Goal: Information Seeking & Learning: Find specific fact

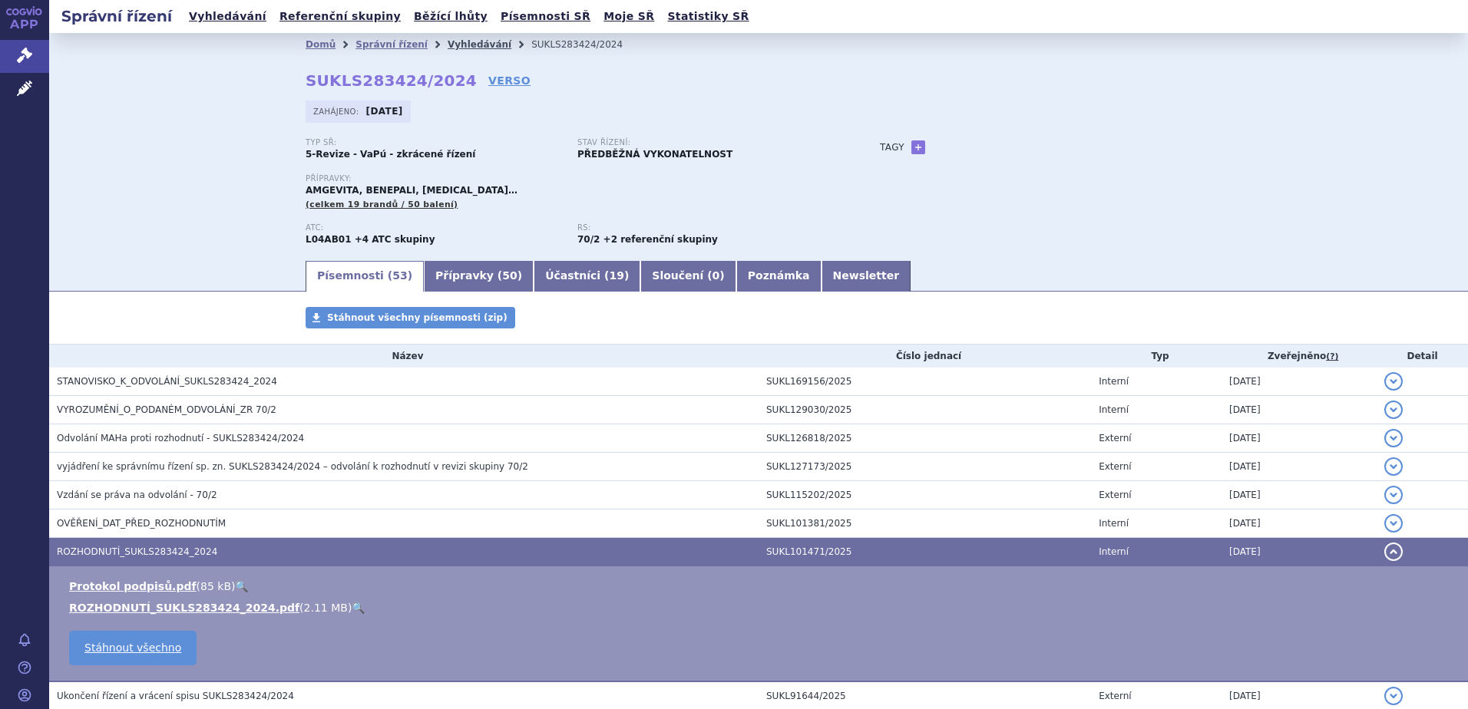
click at [469, 45] on link "Vyhledávání" at bounding box center [479, 44] width 64 height 11
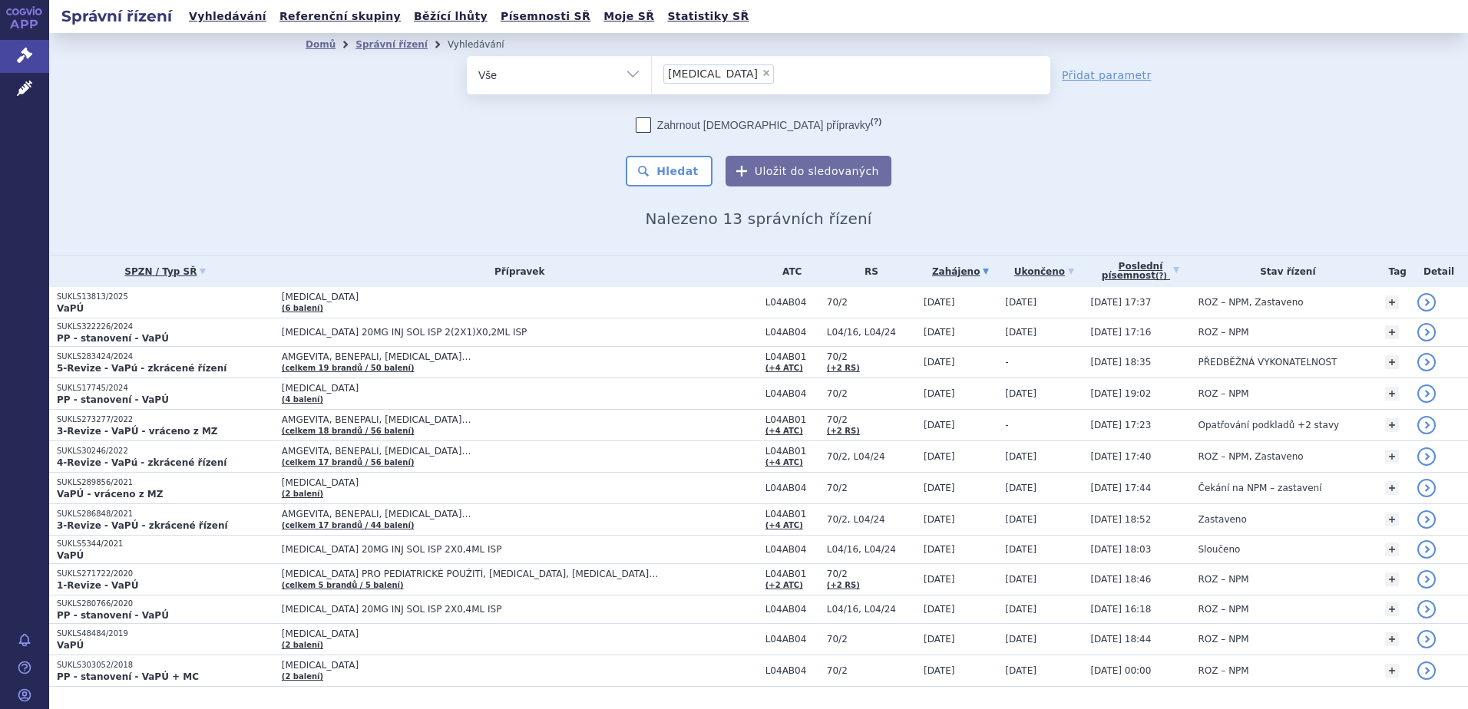
click at [761, 74] on span "×" at bounding box center [765, 72] width 9 height 9
click at [652, 74] on select "hyrimoz" at bounding box center [651, 74] width 1 height 38
select select
type input "DOCETAXEL EBEWE"
select select "DOCETAXEL EBEWE"
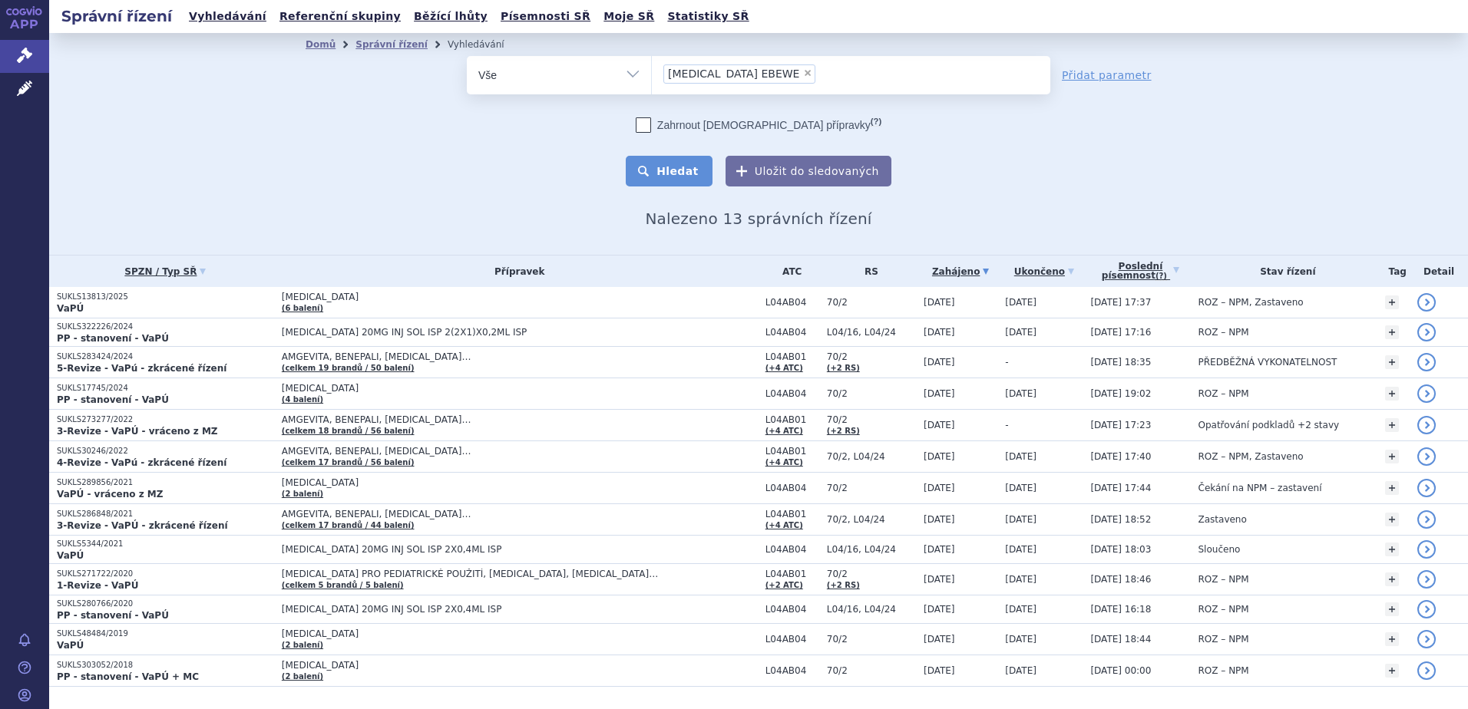
click at [673, 165] on button "Hledat" at bounding box center [669, 171] width 87 height 31
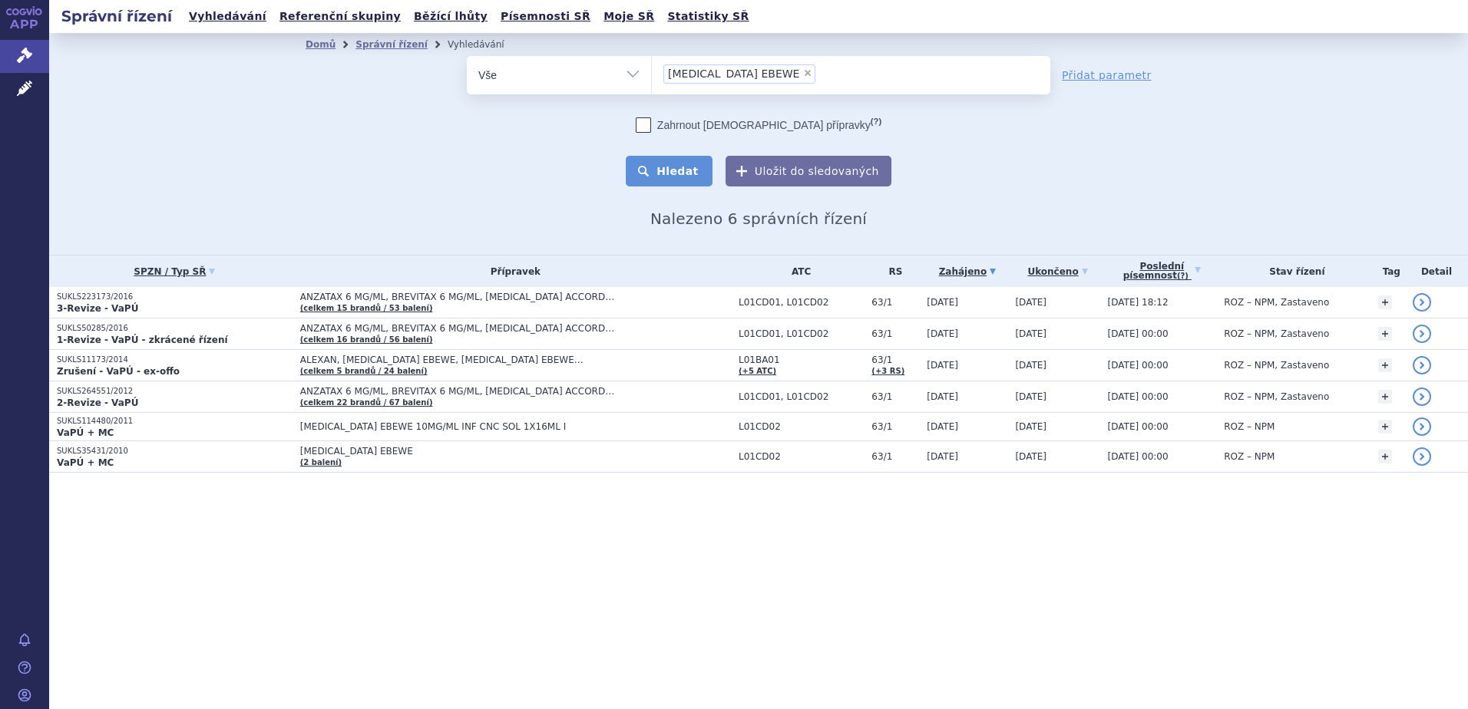
click at [696, 172] on button "Hledat" at bounding box center [669, 171] width 87 height 31
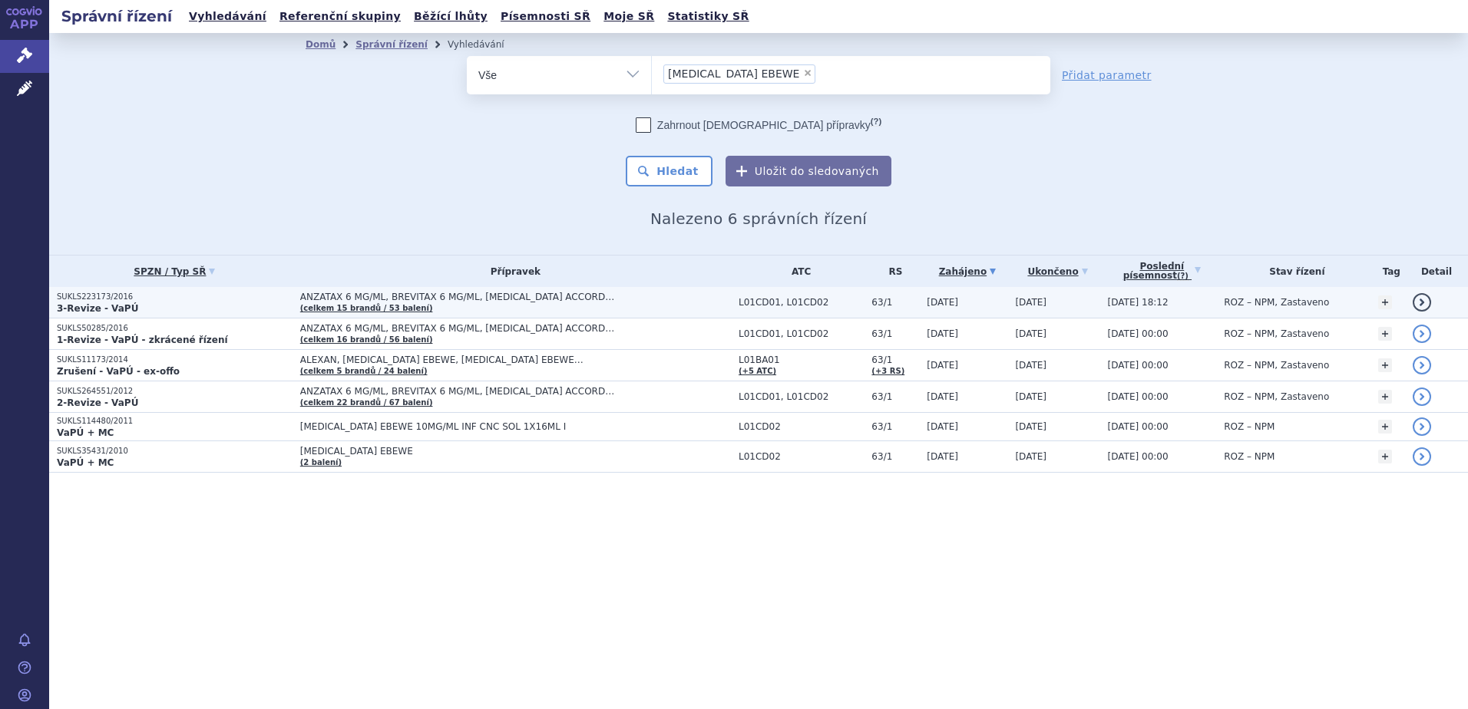
click at [167, 310] on p "3-Revize - VaPÚ" at bounding box center [175, 308] width 236 height 12
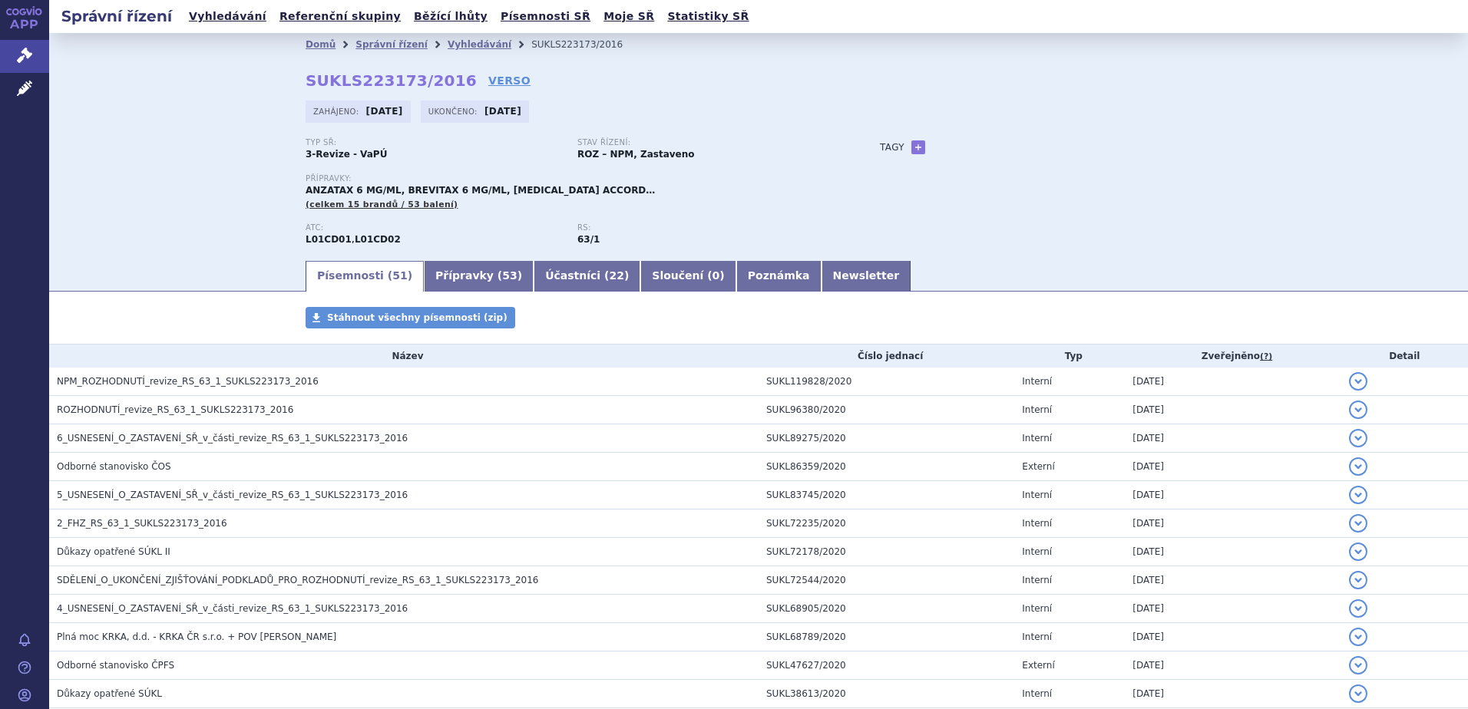
click at [137, 414] on span "ROZHODNUTÍ_revize_RS_63_1_SUKLS223173_2016" at bounding box center [175, 409] width 236 height 11
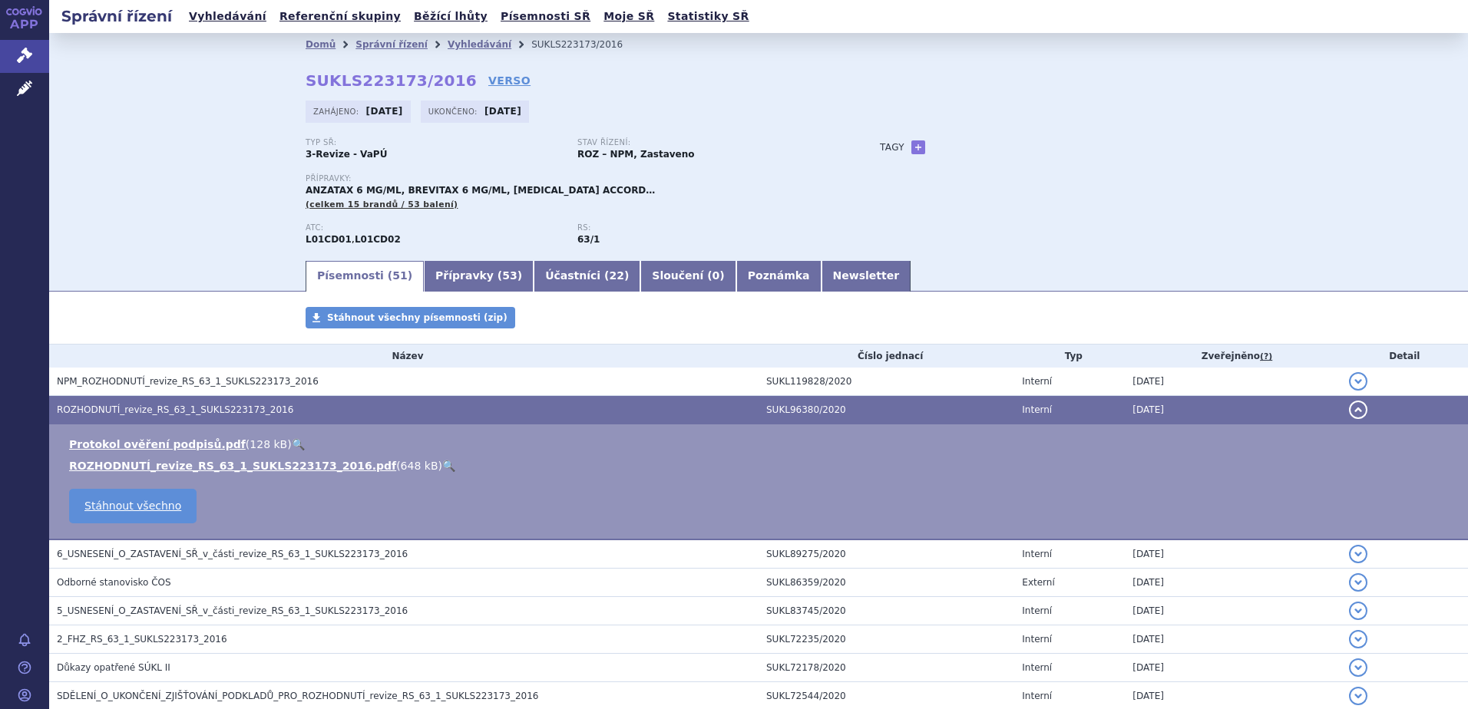
click at [386, 467] on li "ROZHODNUTÍ_revize_RS_63_1_SUKLS223173_2016.pdf ( 648 kB ) 🔍" at bounding box center [760, 465] width 1383 height 15
click at [442, 465] on link "🔍" at bounding box center [448, 466] width 13 height 12
click at [447, 45] on link "Vyhledávání" at bounding box center [479, 44] width 64 height 11
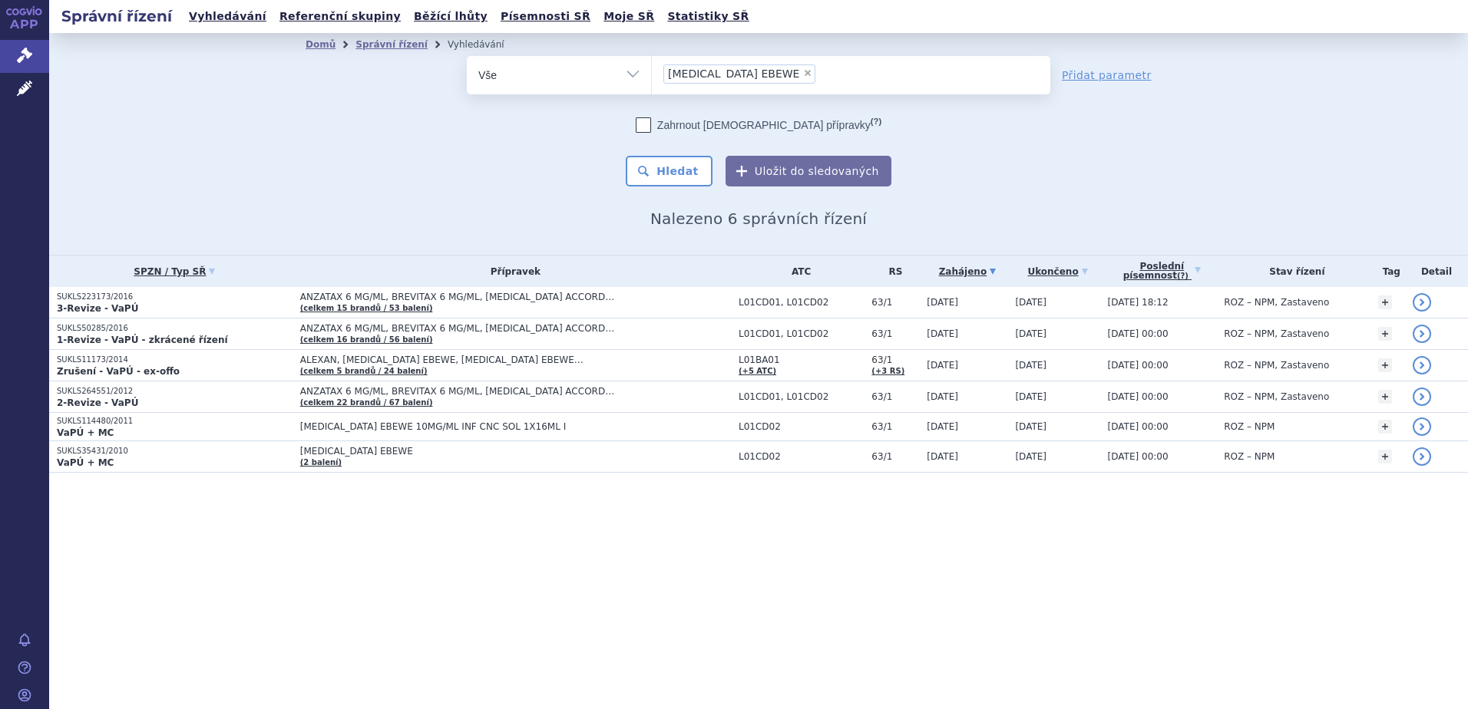
click at [803, 73] on span "×" at bounding box center [807, 72] width 9 height 9
click at [652, 73] on select "DOCETAXEL EBEWE" at bounding box center [651, 74] width 1 height 38
select select
paste input "L03AA13"
type input "L03AA13"
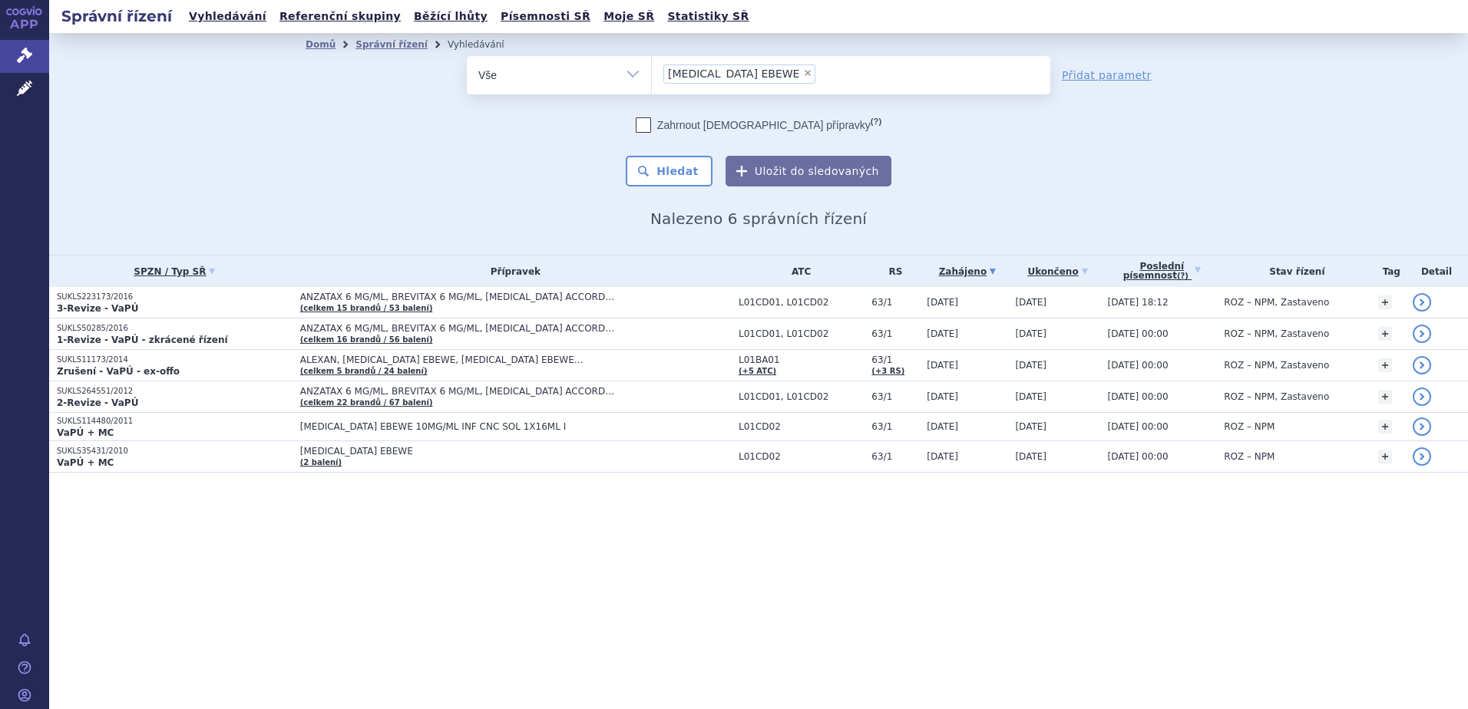
select select "L03AA13"
click at [684, 167] on button "Hledat" at bounding box center [669, 171] width 87 height 31
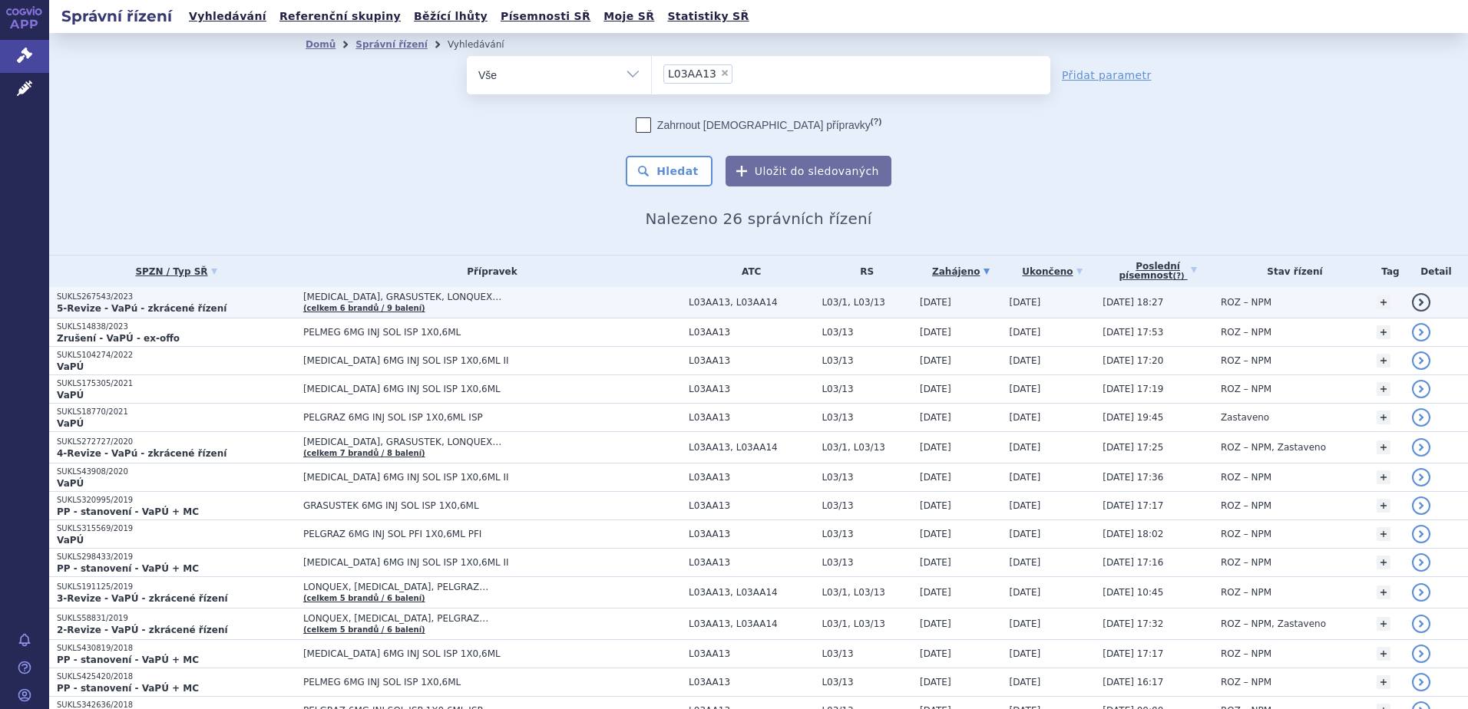
click at [447, 298] on span "[MEDICAL_DATA], GRASUSTEK, LONQUEX…" at bounding box center [492, 297] width 378 height 11
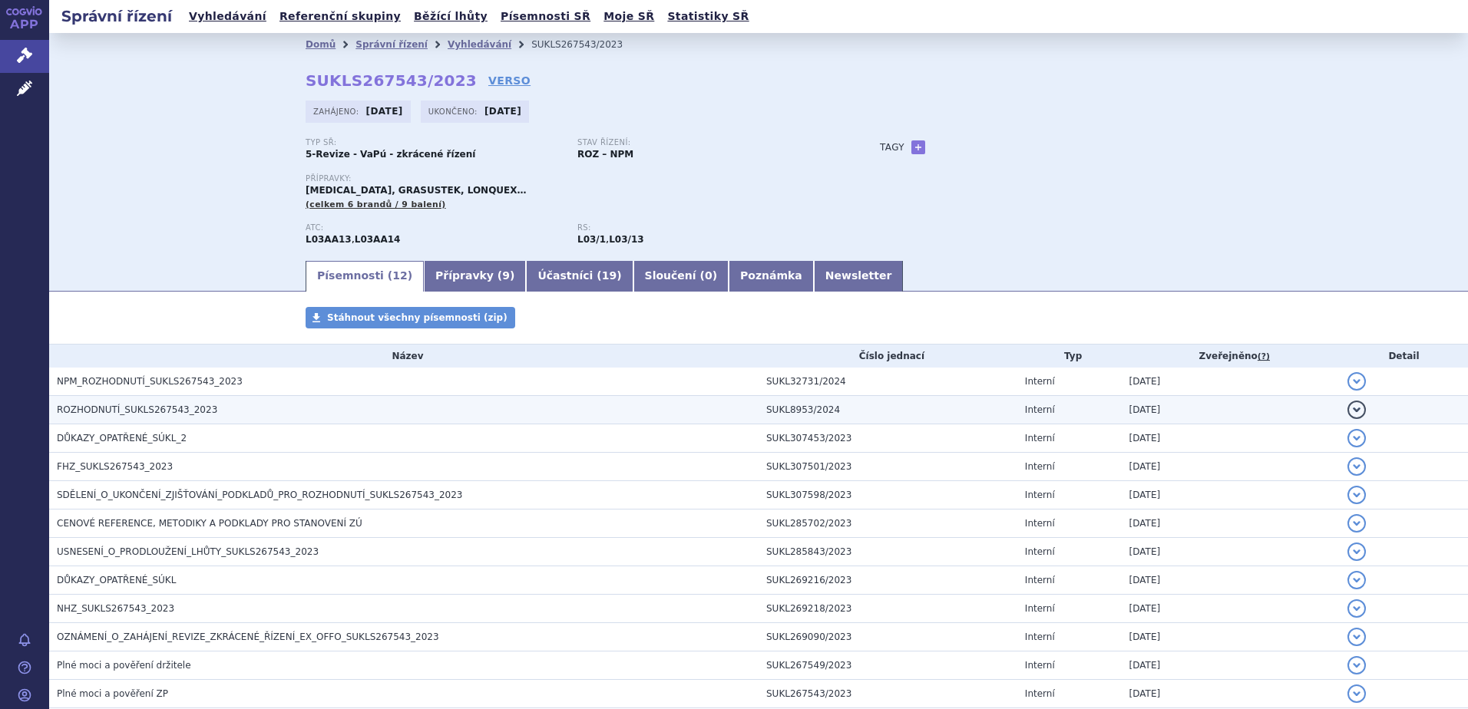
click at [215, 409] on h3 "ROZHODNUTÍ_SUKLS267543_2023" at bounding box center [408, 409] width 702 height 15
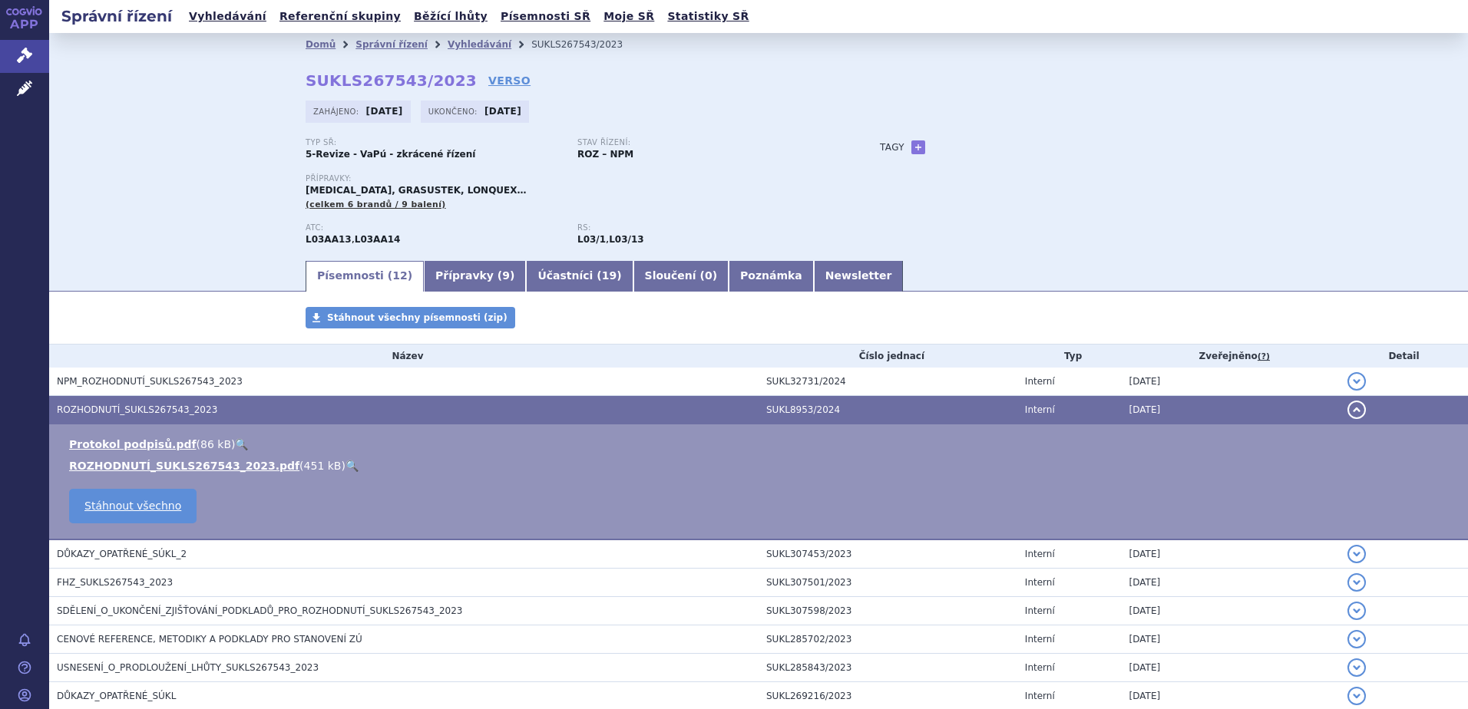
click at [345, 464] on link "🔍" at bounding box center [351, 466] width 13 height 12
